Goal: Find specific page/section: Find specific page/section

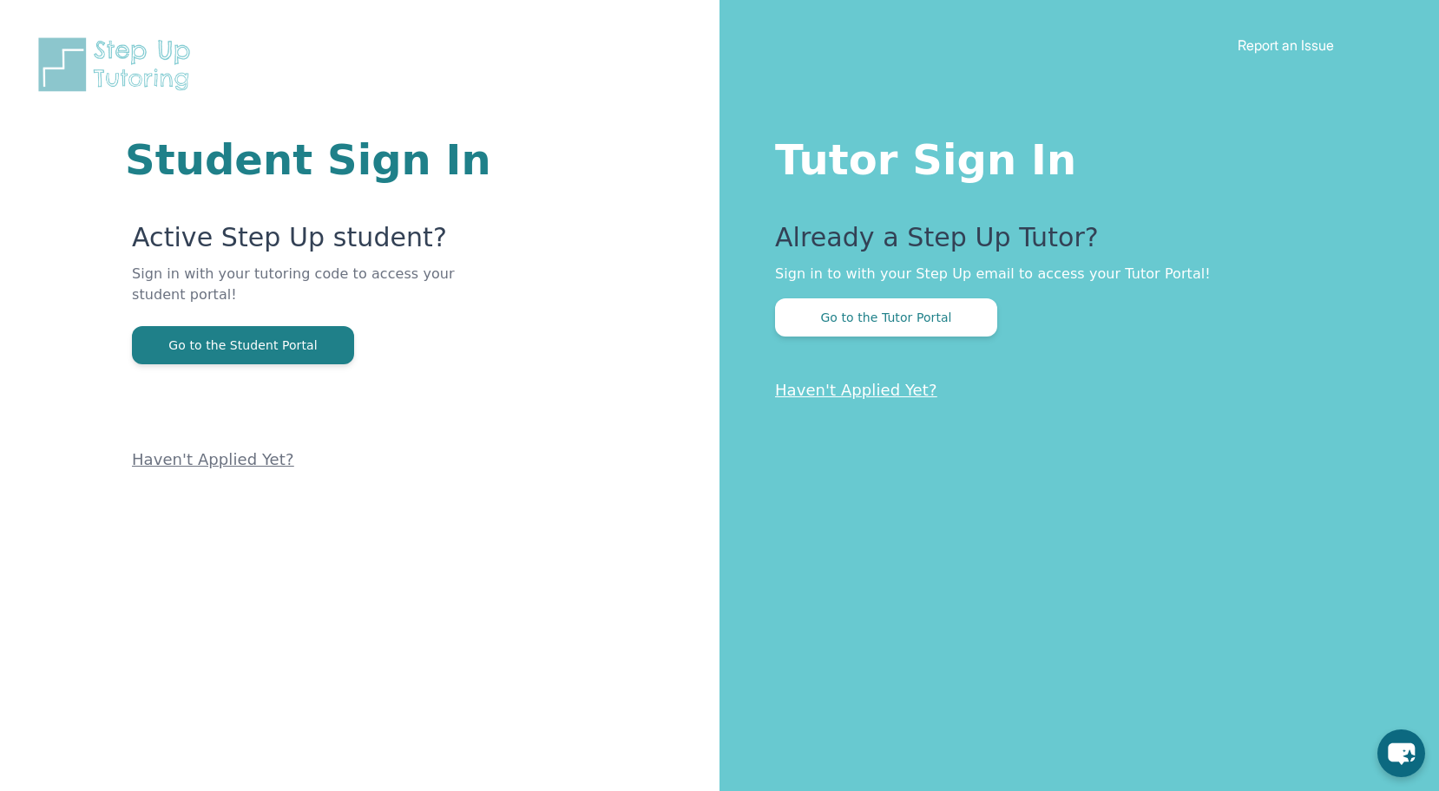
click at [945, 338] on div "Tutor Sign In Already a Step Up Tutor? Sign in to with your Step Up email to ac…" at bounding box center [1078, 395] width 719 height 791
click at [929, 323] on button "Go to the Tutor Portal" at bounding box center [886, 318] width 222 height 38
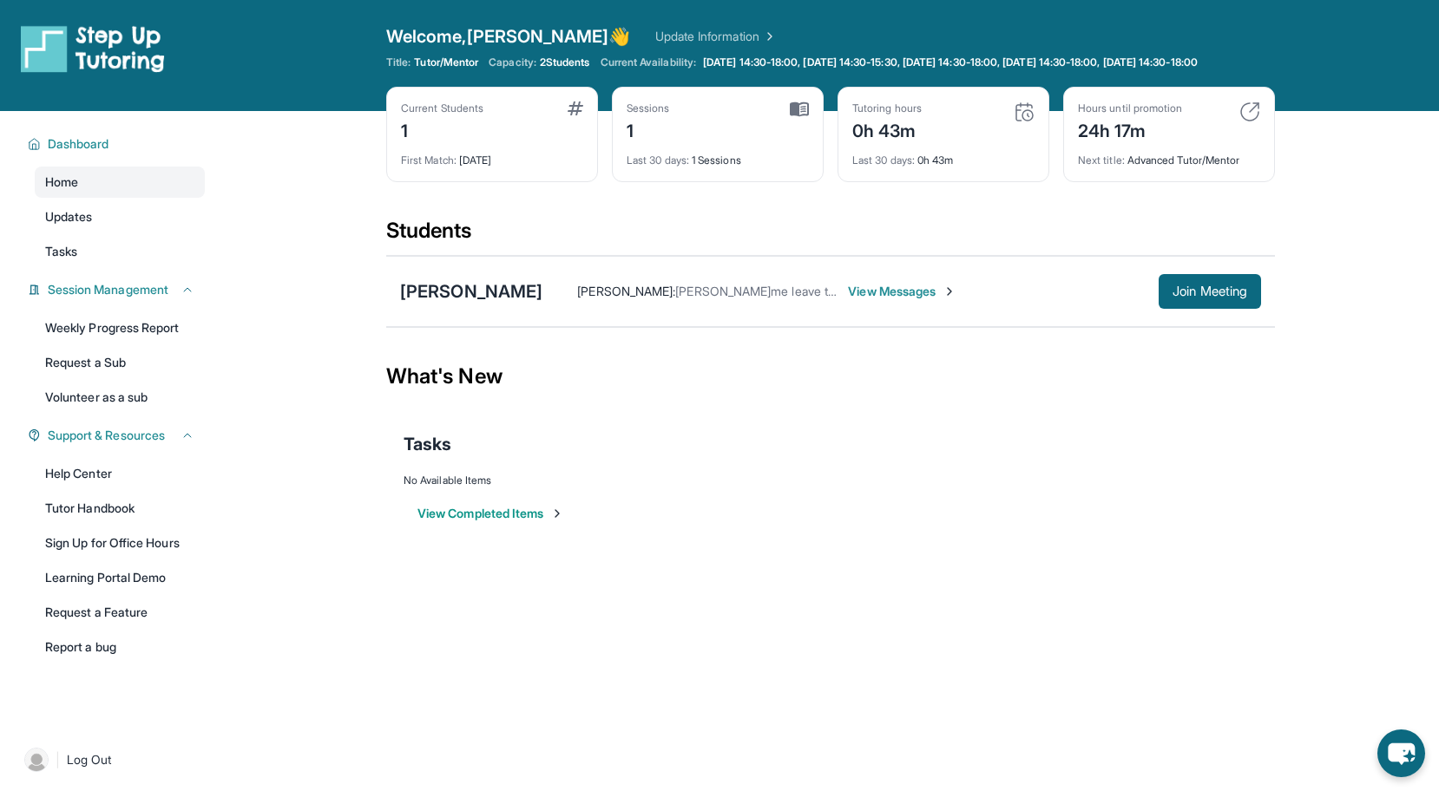
click at [1036, 141] on div "Tutoring hours 0h 43m Last 30 days : 0h 43m" at bounding box center [943, 134] width 212 height 95
click at [1028, 122] on img at bounding box center [1024, 112] width 21 height 21
click at [899, 143] on div "0h 43m" at bounding box center [886, 129] width 69 height 28
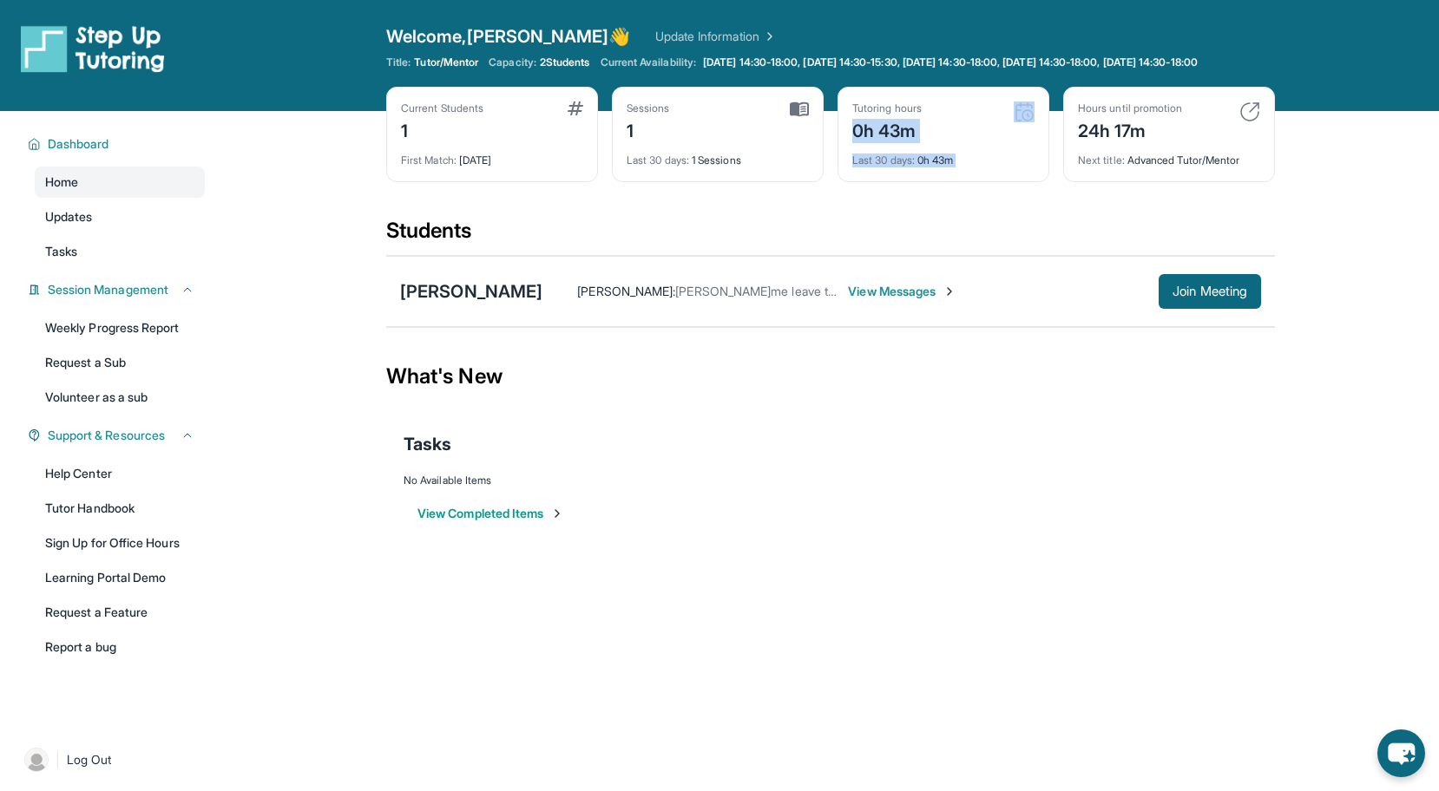
click at [866, 157] on div "Tutoring hours 0h 43m Last 30 days : 0h 43m" at bounding box center [943, 134] width 212 height 95
click at [850, 128] on div "Tutoring hours 0h 43m Last 30 days : 0h 43m" at bounding box center [943, 134] width 212 height 95
click at [871, 130] on div "0h 43m" at bounding box center [886, 129] width 69 height 28
drag, startPoint x: 871, startPoint y: 143, endPoint x: 920, endPoint y: 141, distance: 48.6
click at [921, 141] on div "0h 43m" at bounding box center [886, 129] width 69 height 28
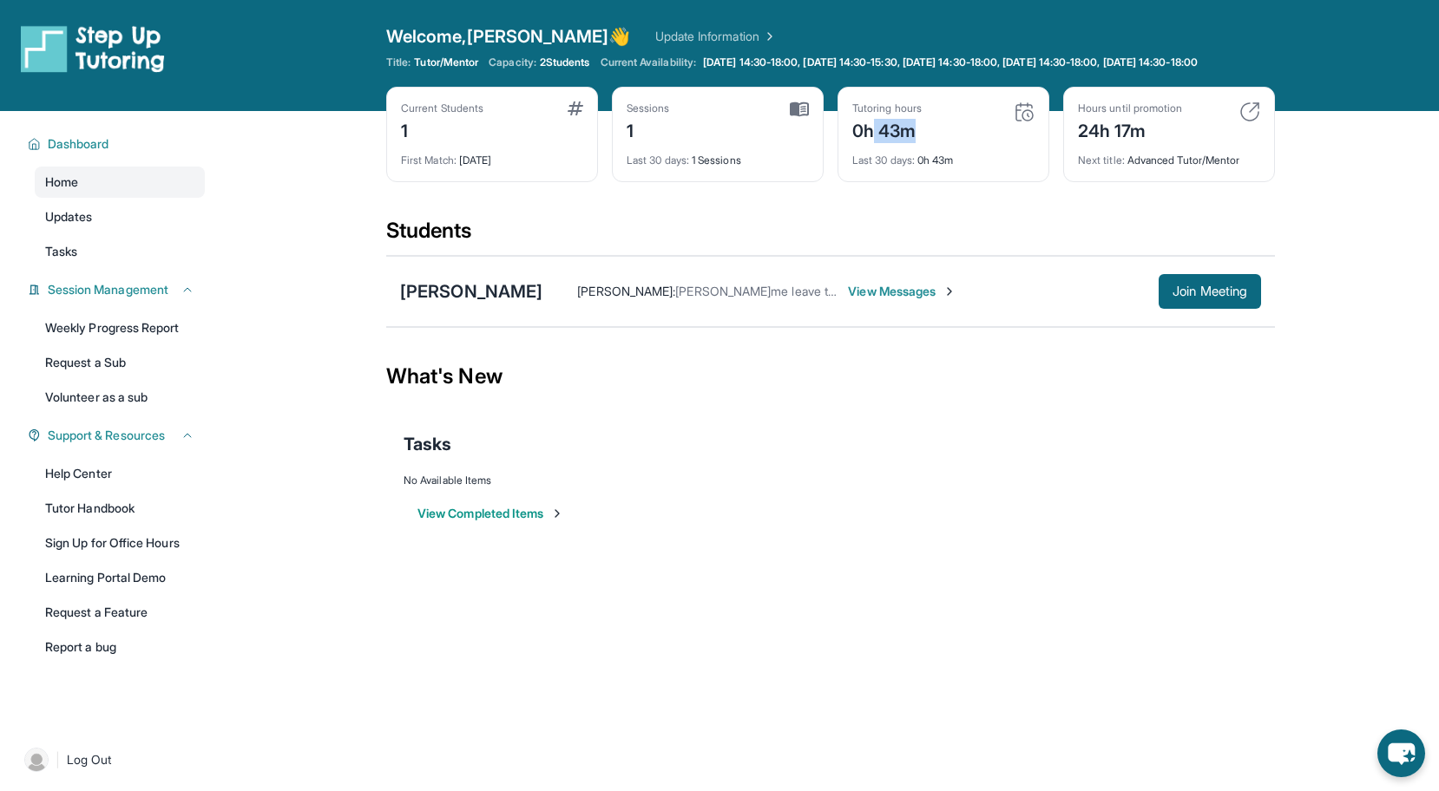
click at [920, 141] on div "0h 43m" at bounding box center [886, 129] width 69 height 28
click at [791, 134] on div "Sessions 1" at bounding box center [718, 123] width 182 height 42
click at [796, 117] on img at bounding box center [799, 110] width 19 height 16
click at [797, 289] on div "[PERSON_NAME] : lemme leave the meeting then join back View Messages Join Meeti…" at bounding box center [901, 291] width 719 height 35
click at [848, 300] on span "View Messages" at bounding box center [902, 291] width 108 height 17
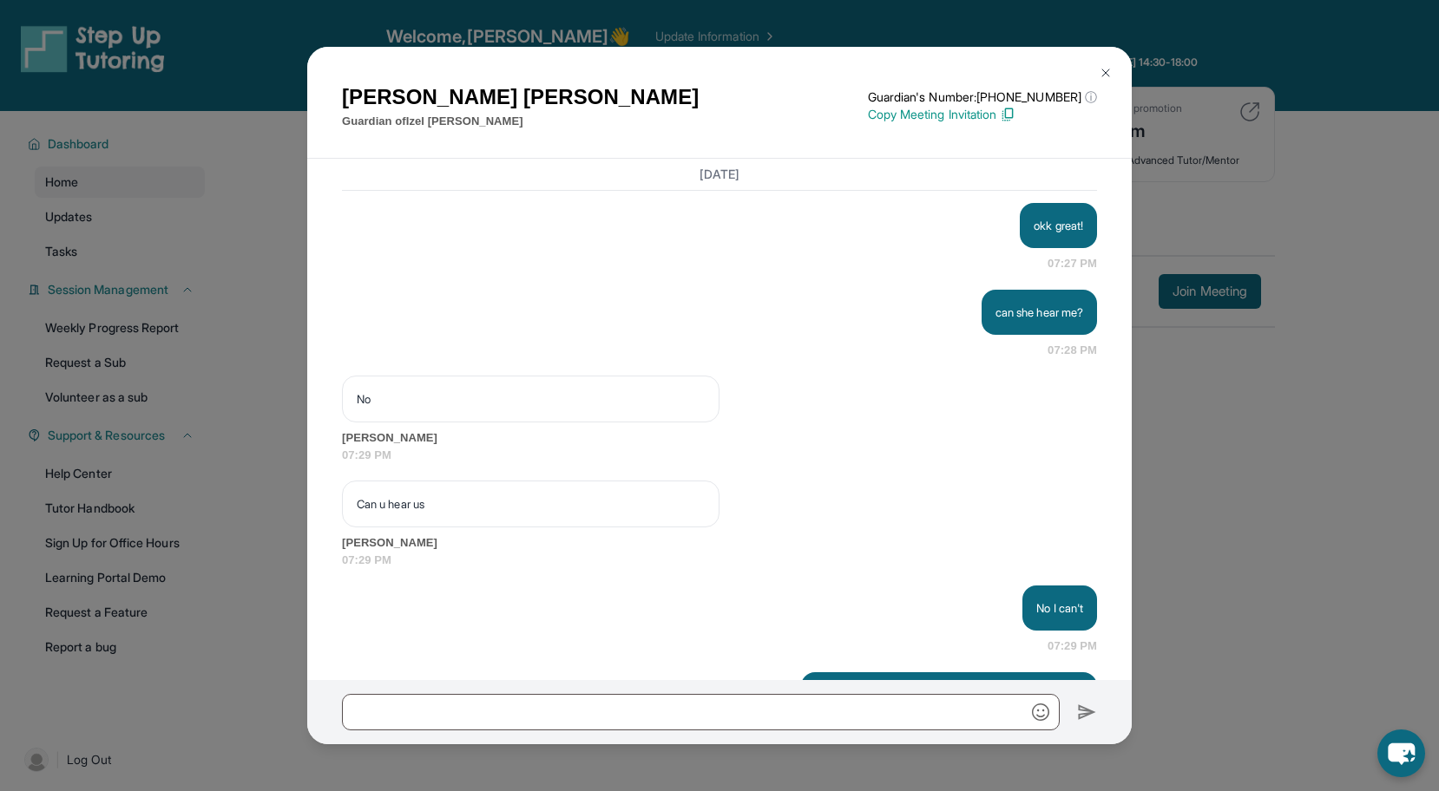
scroll to position [4914, 0]
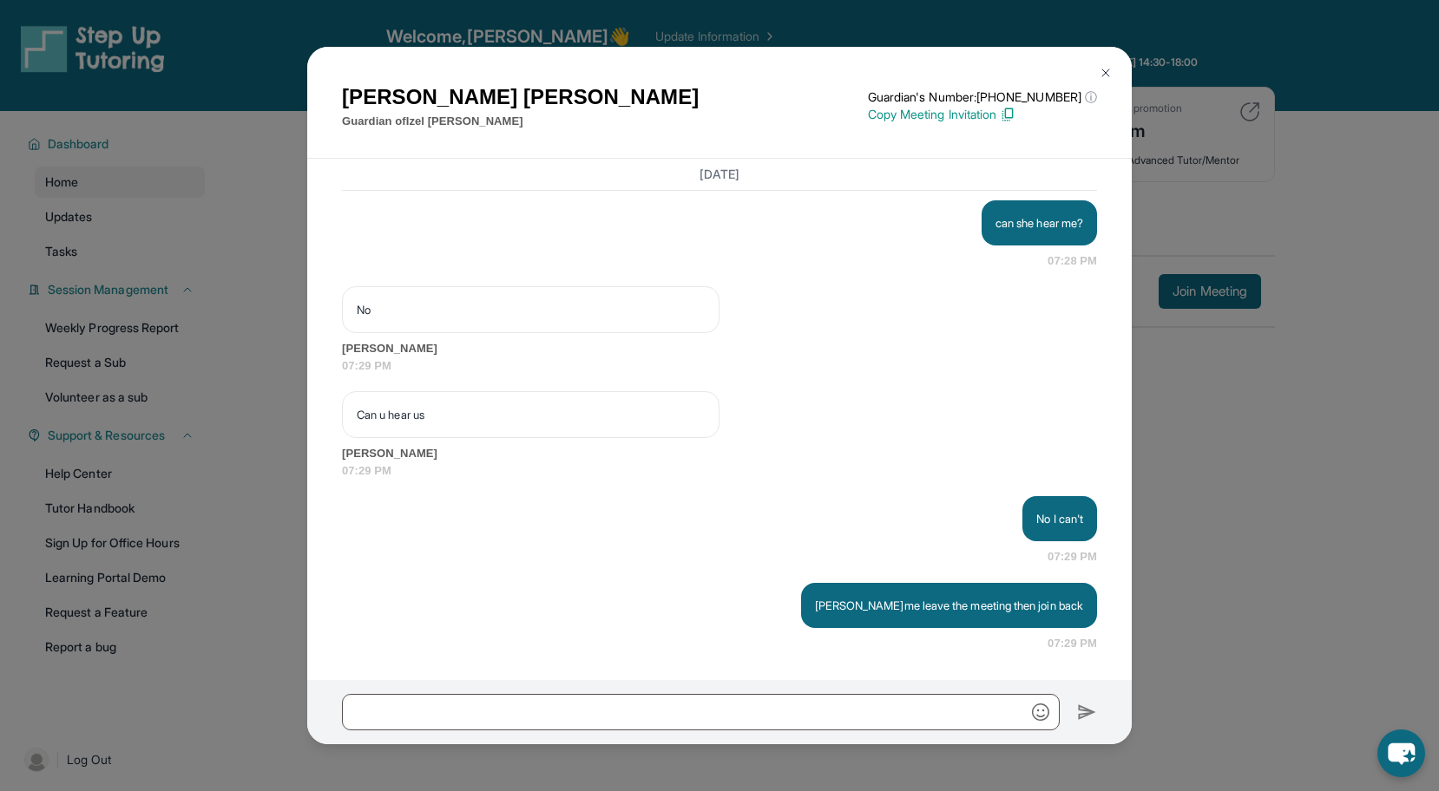
click at [1215, 220] on div "[PERSON_NAME] Guardian of [PERSON_NAME] Guardian's Number: [PHONE_NUMBER] ⓘ Thi…" at bounding box center [719, 395] width 1439 height 791
